Goal: Register for event/course

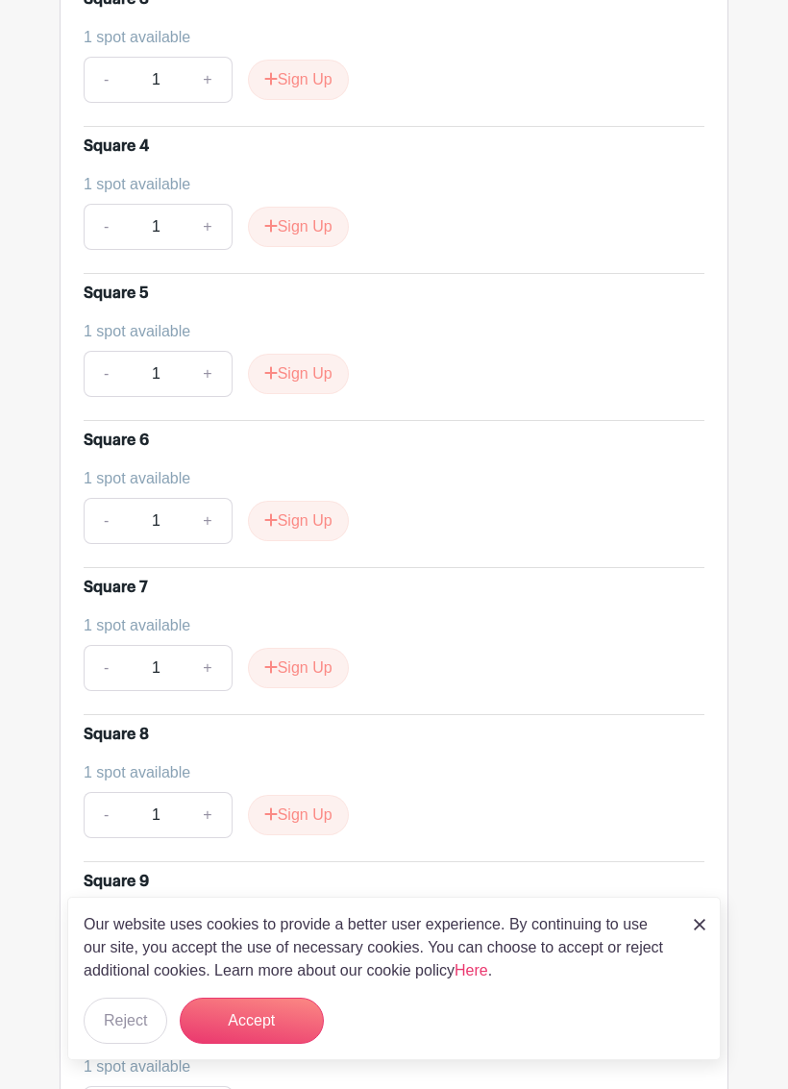
scroll to position [1607, 0]
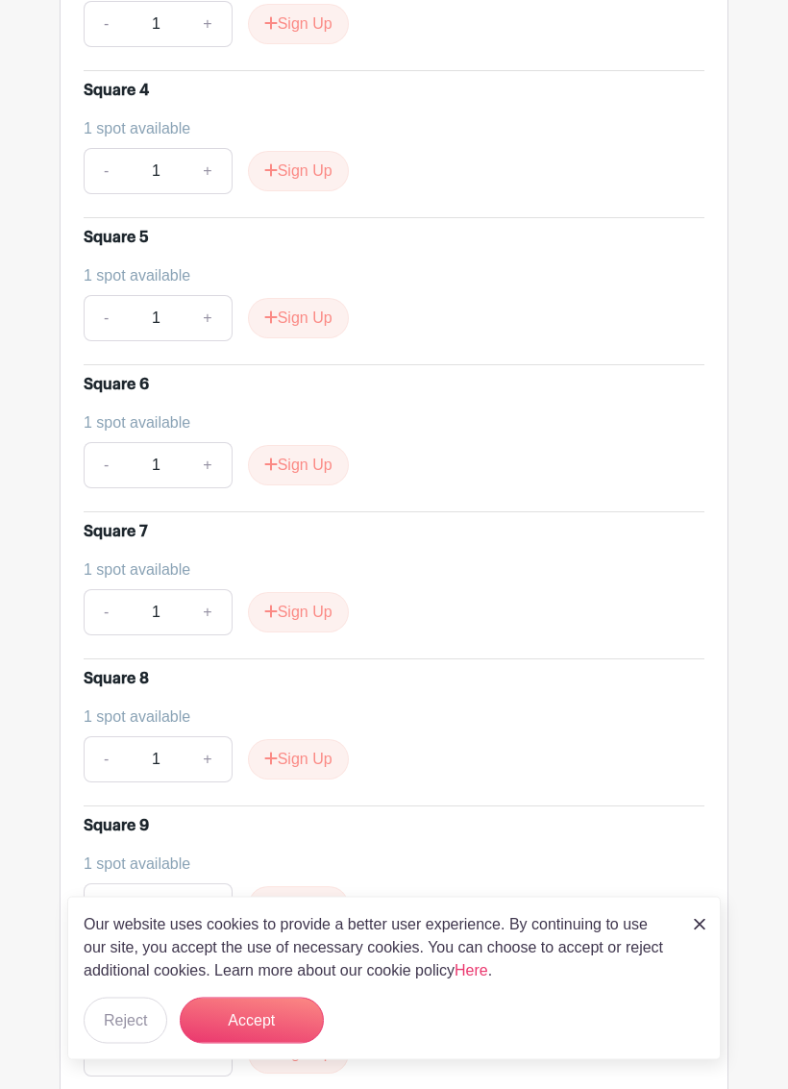
click at [319, 607] on button "Sign Up" at bounding box center [298, 613] width 101 height 40
click at [274, 1003] on button "Accept" at bounding box center [252, 1021] width 144 height 46
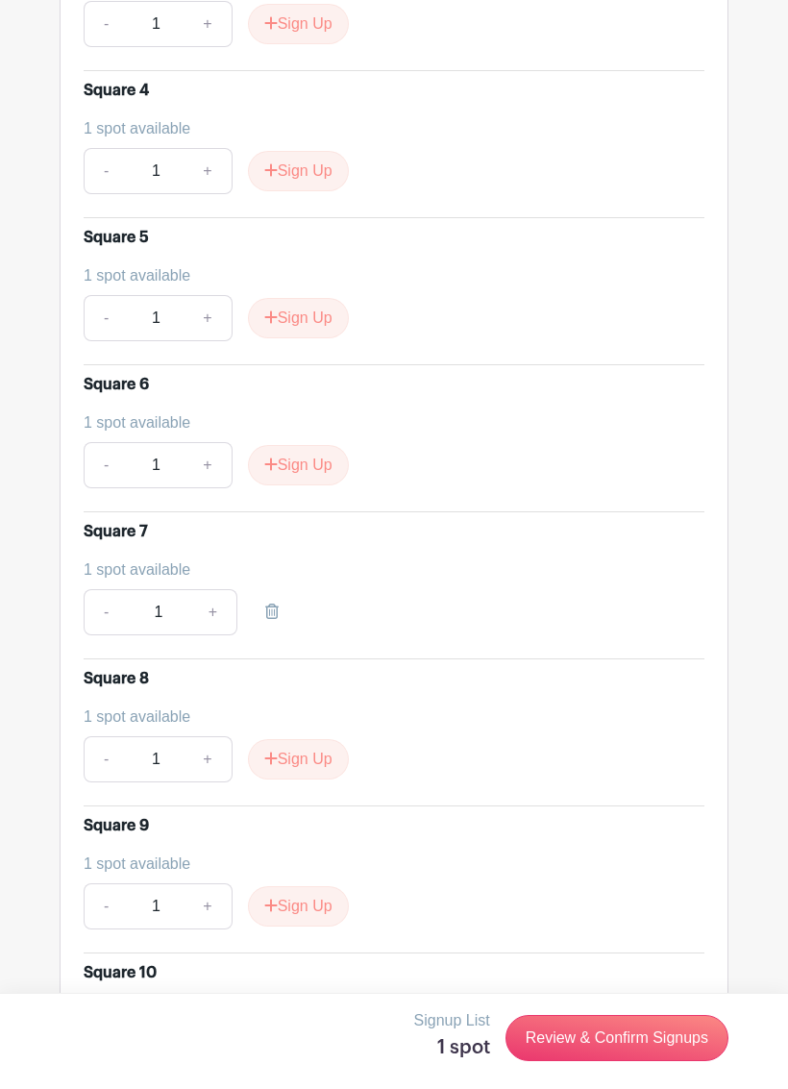
click at [633, 1003] on link "Review & Confirm Signups" at bounding box center [617, 1038] width 223 height 46
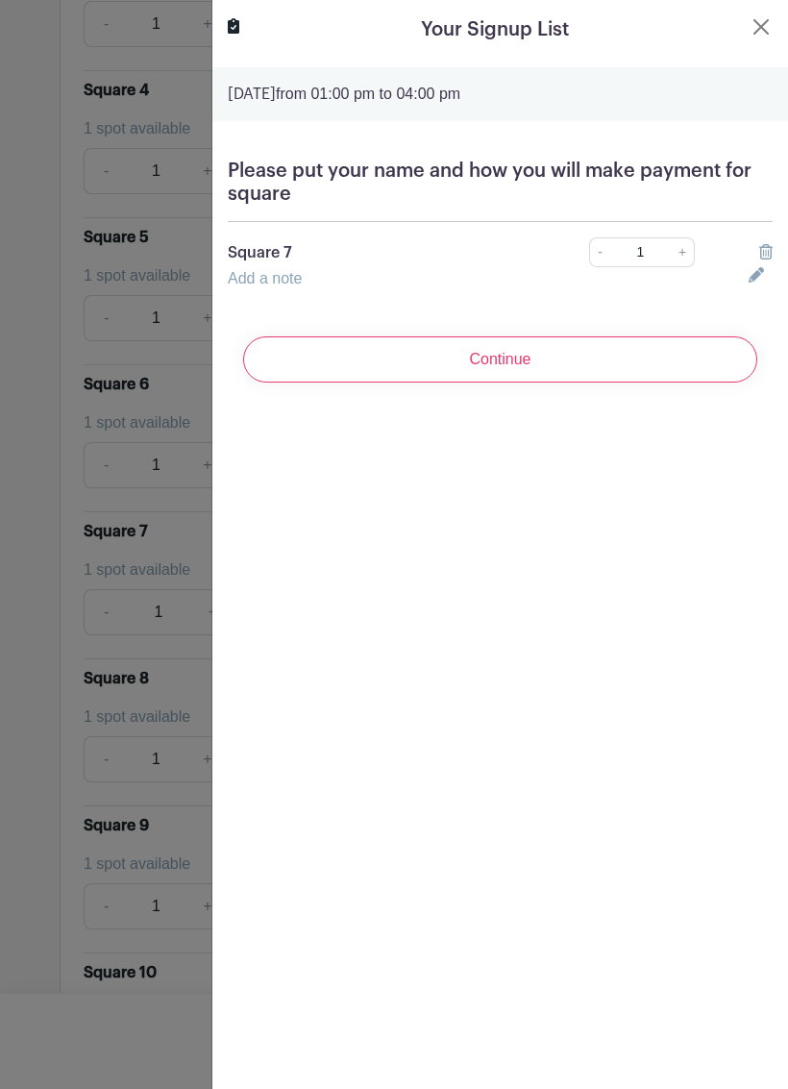
click at [290, 280] on link "Add a note" at bounding box center [265, 278] width 74 height 16
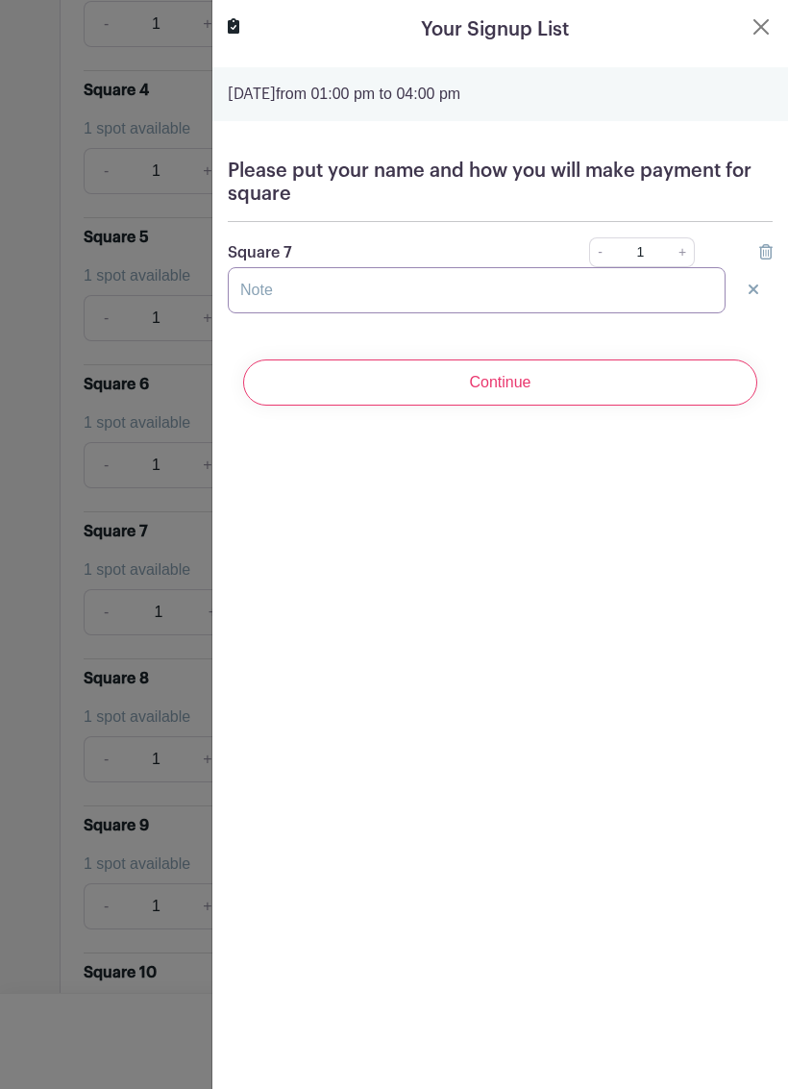
click at [333, 285] on input "text" at bounding box center [477, 290] width 498 height 46
type input "[PERSON_NAME] venmo"
click at [541, 386] on input "Continue" at bounding box center [500, 382] width 514 height 46
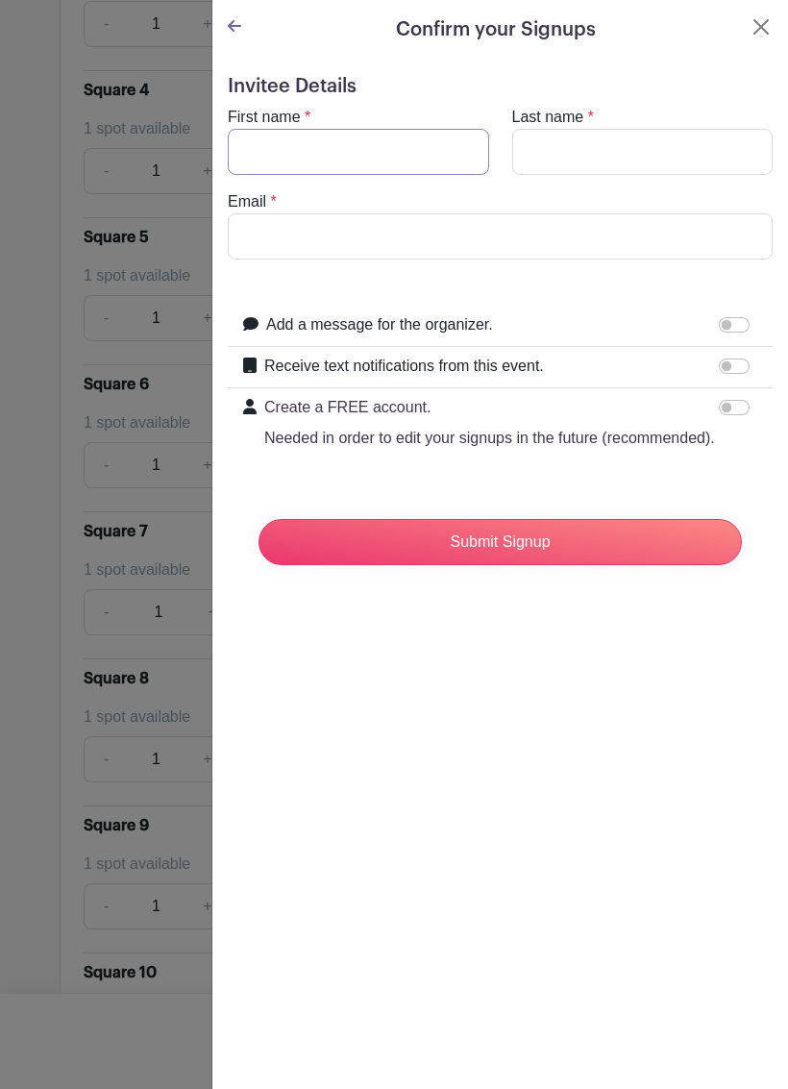
click at [329, 163] on input "First name" at bounding box center [358, 152] width 261 height 46
click at [293, 163] on input "First name" at bounding box center [358, 152] width 261 height 46
type input "C"
type input "[EMAIL_ADDRESS][DOMAIN_NAME]"
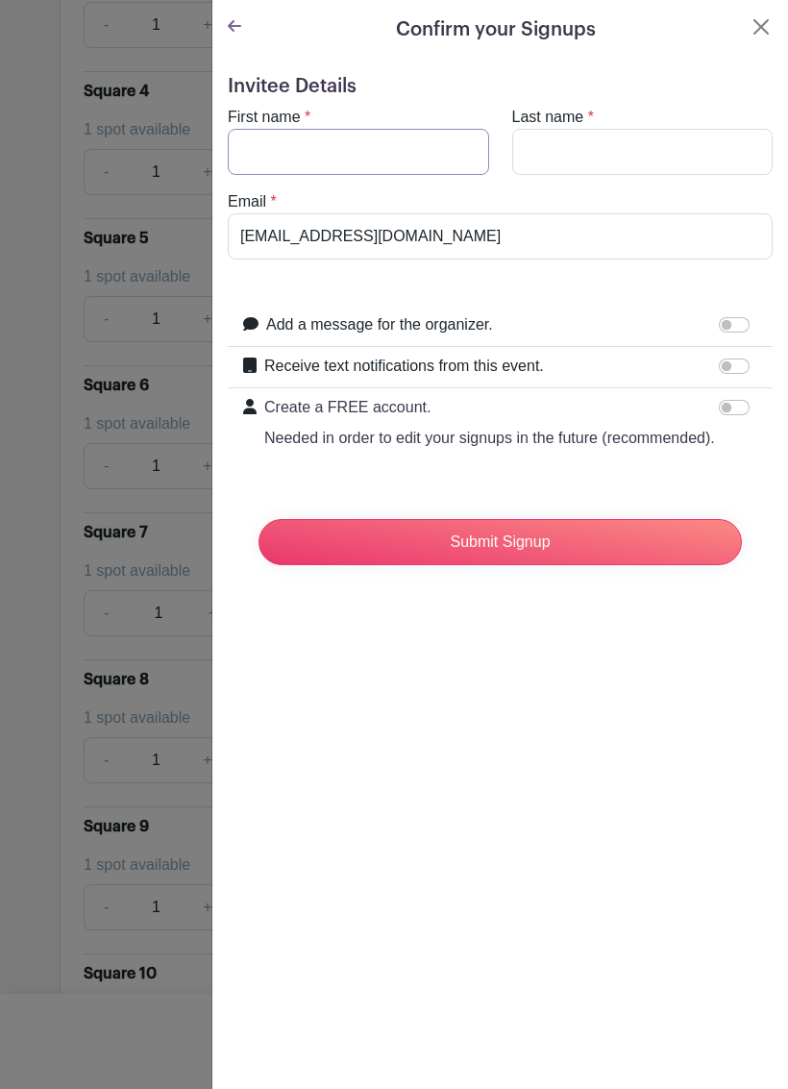
type input "& [PERSON_NAME]"
type input "J"
click at [659, 164] on input "& [PERSON_NAME]" at bounding box center [642, 152] width 261 height 46
type input "&"
click at [294, 160] on input "First name" at bounding box center [358, 152] width 261 height 46
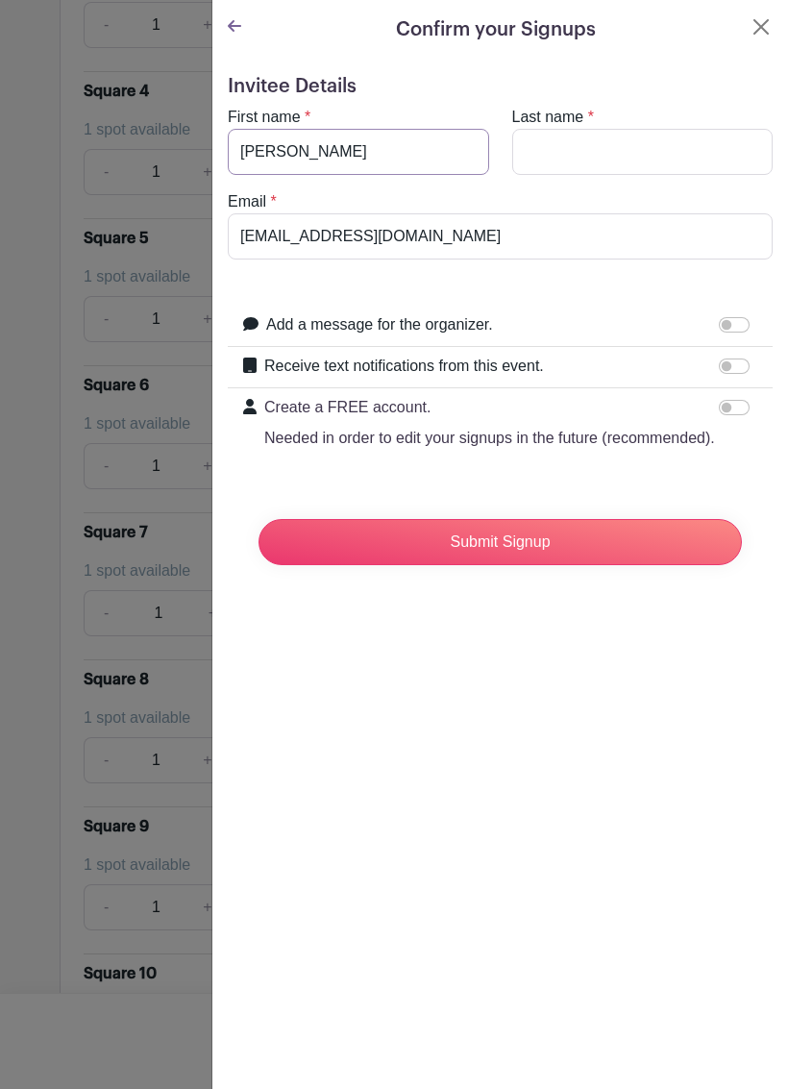
type input "[PERSON_NAME]"
click at [590, 149] on input "Last name" at bounding box center [642, 152] width 261 height 46
type input "[PERSON_NAME]"
click at [513, 540] on input "Submit Signup" at bounding box center [500, 542] width 483 height 46
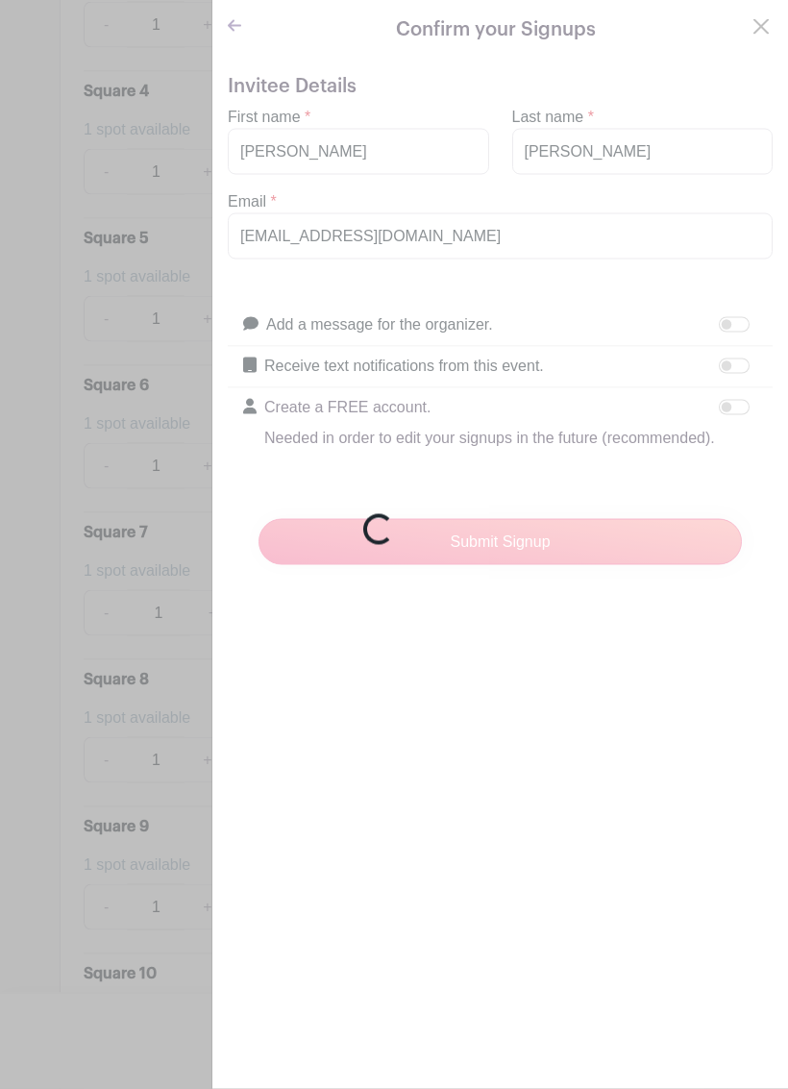
scroll to position [1608, 0]
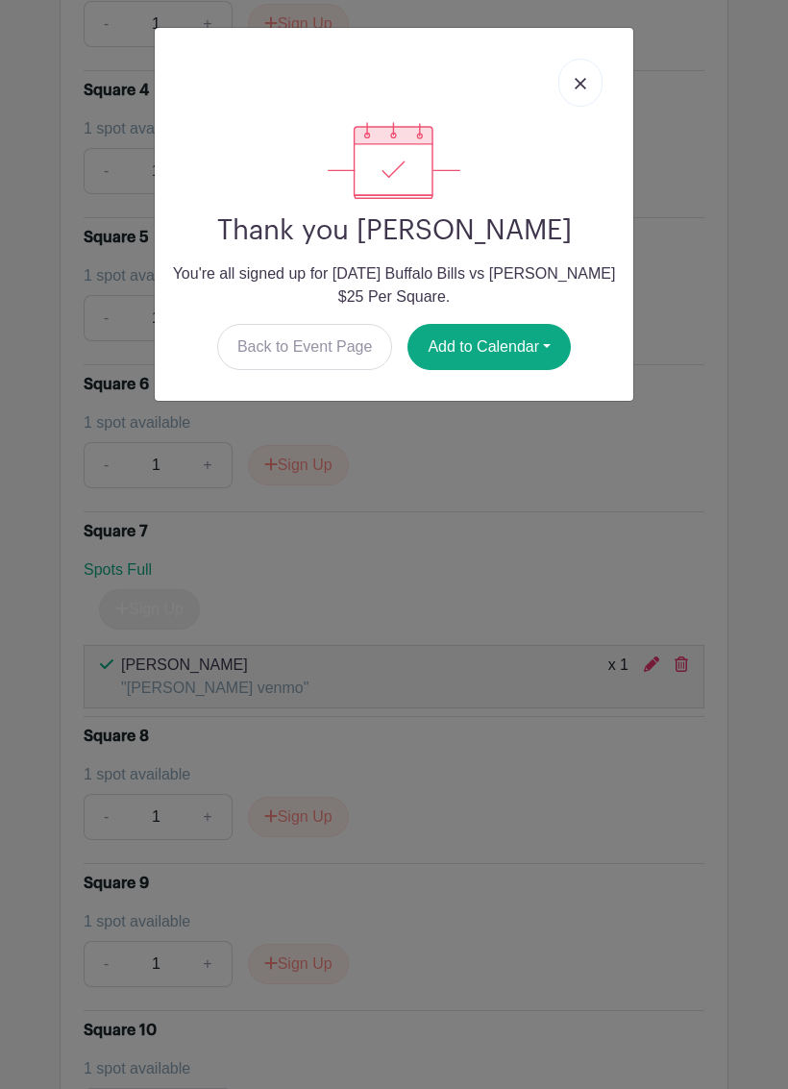
click at [583, 79] on img at bounding box center [581, 84] width 12 height 12
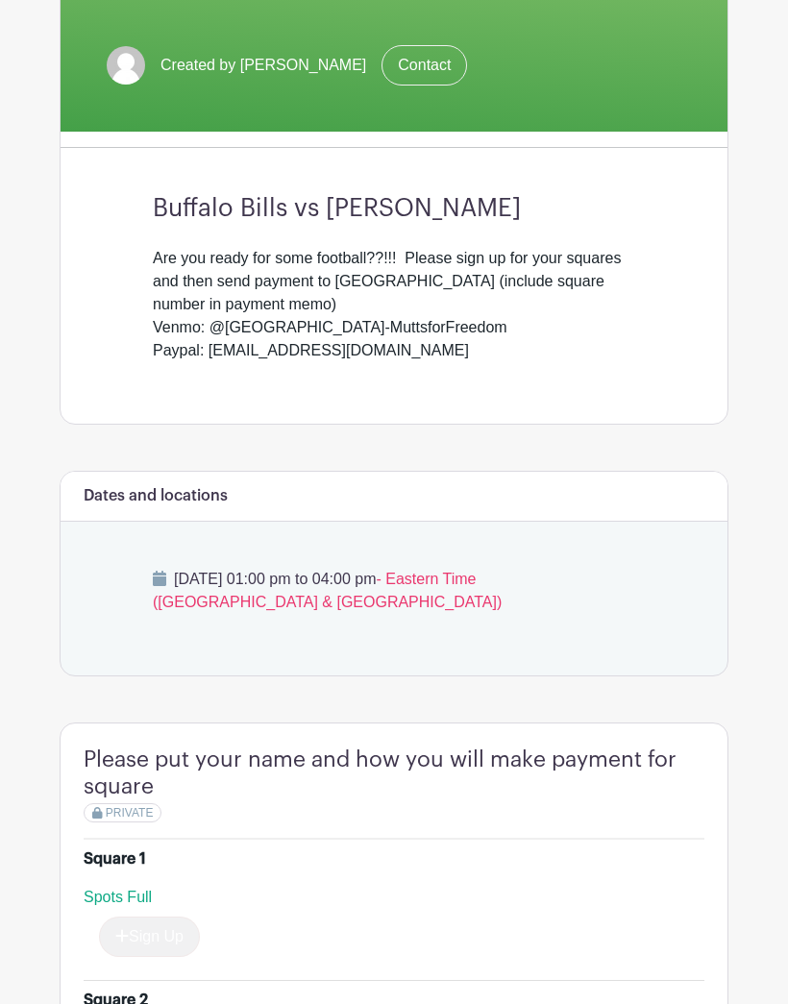
scroll to position [386, 0]
